Goal: Task Accomplishment & Management: Use online tool/utility

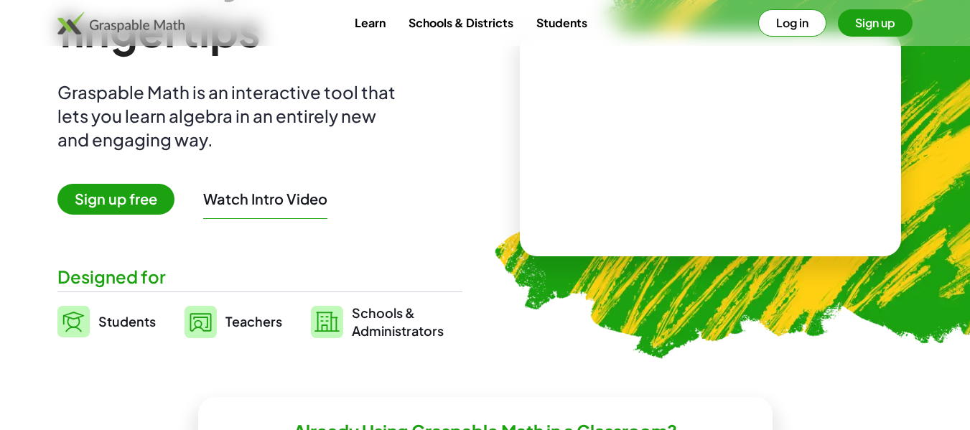
scroll to position [184, 0]
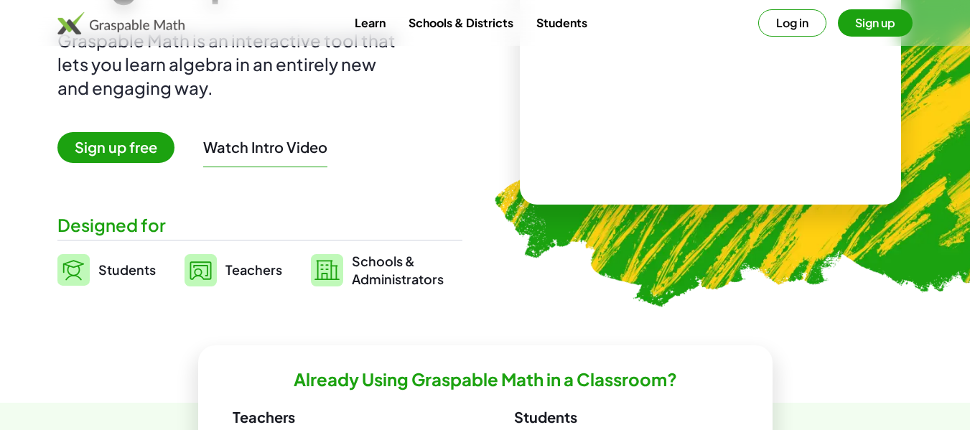
click at [129, 273] on span "Students" at bounding box center [126, 269] width 57 height 17
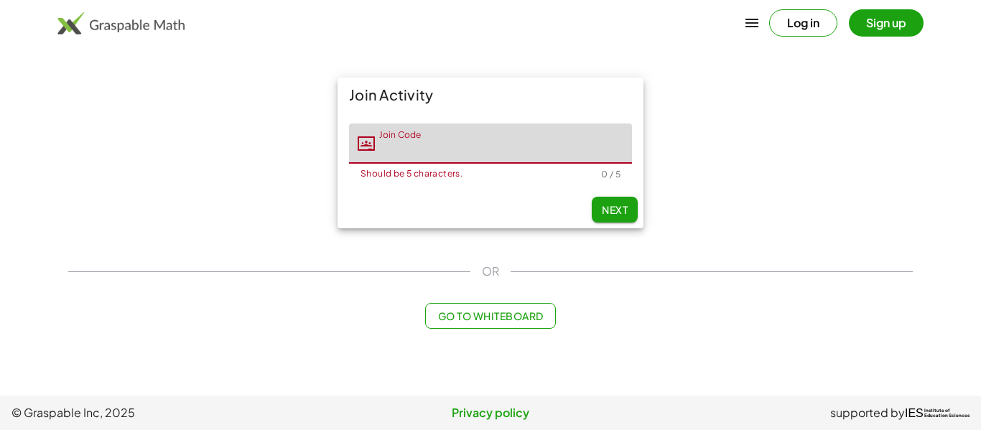
click at [404, 147] on input "Join Code" at bounding box center [503, 144] width 257 height 40
click at [508, 325] on button "Go to Whiteboard" at bounding box center [490, 316] width 130 height 26
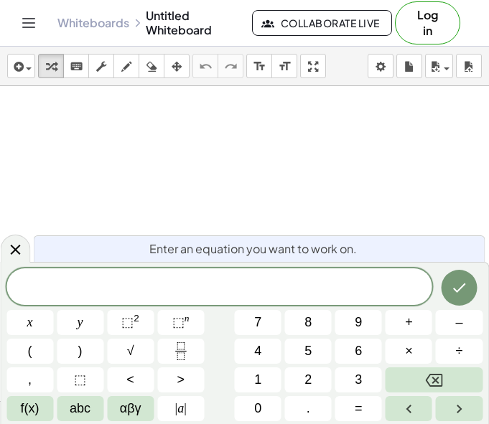
click at [216, 272] on div at bounding box center [219, 287] width 426 height 37
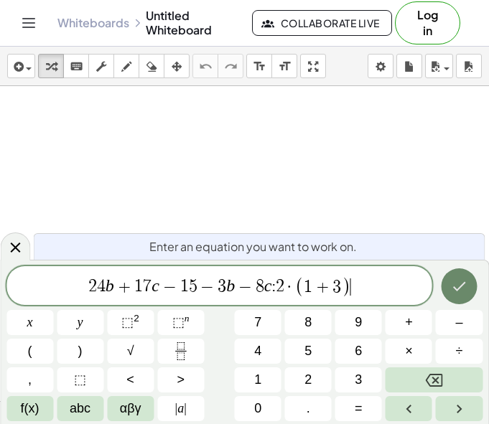
click at [469, 288] on button "Done" at bounding box center [459, 287] width 36 height 36
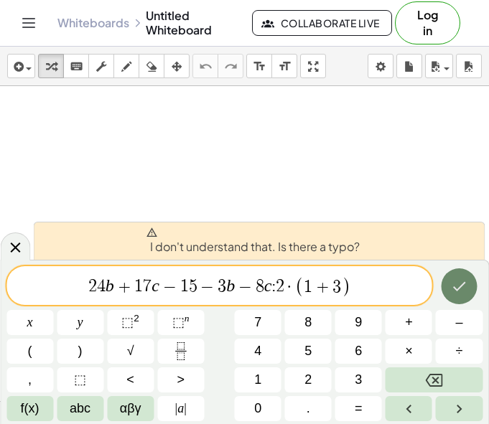
click at [452, 282] on icon "Done" at bounding box center [458, 286] width 17 height 17
click at [346, 284] on span ")" at bounding box center [345, 287] width 9 height 21
click at [277, 289] on span "2" at bounding box center [280, 287] width 9 height 17
click at [458, 289] on icon "Done" at bounding box center [459, 286] width 13 height 9
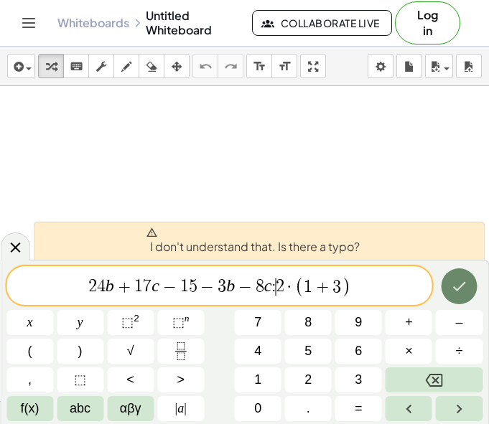
click at [458, 289] on icon "Done" at bounding box center [459, 286] width 13 height 9
